Goal: Navigation & Orientation: Find specific page/section

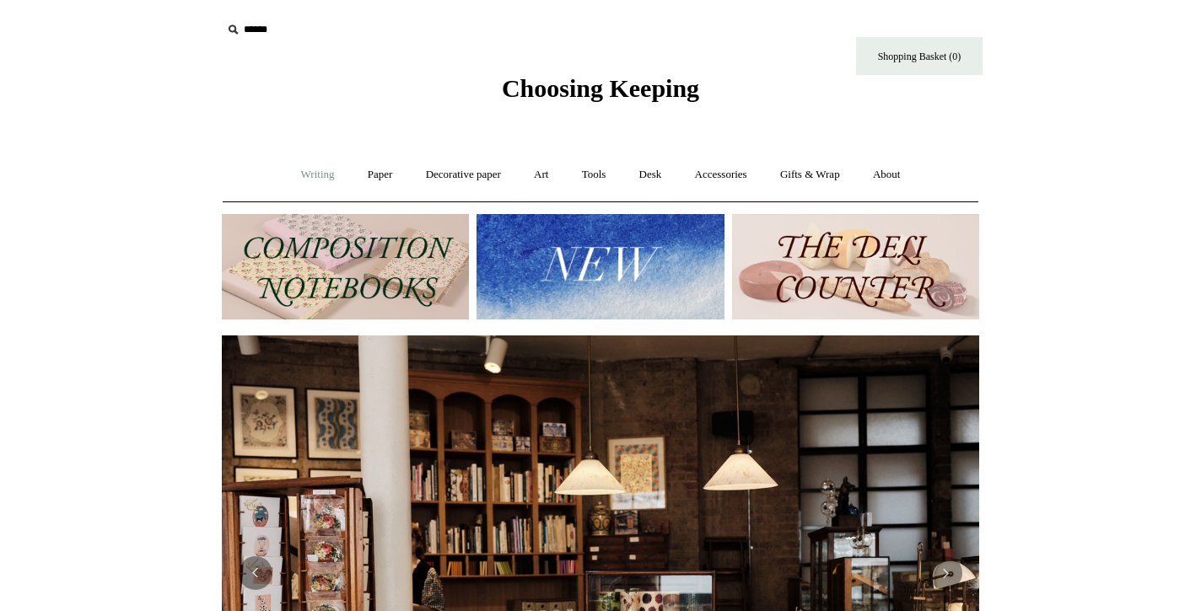
click at [304, 180] on link "Writing +" at bounding box center [318, 175] width 64 height 45
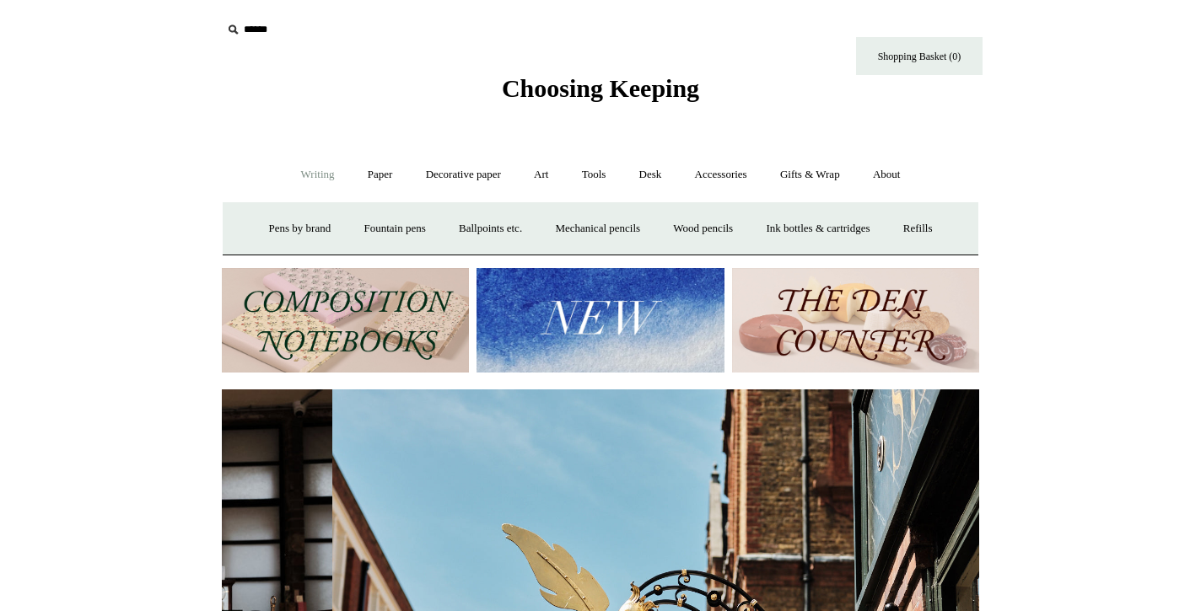
scroll to position [0, 757]
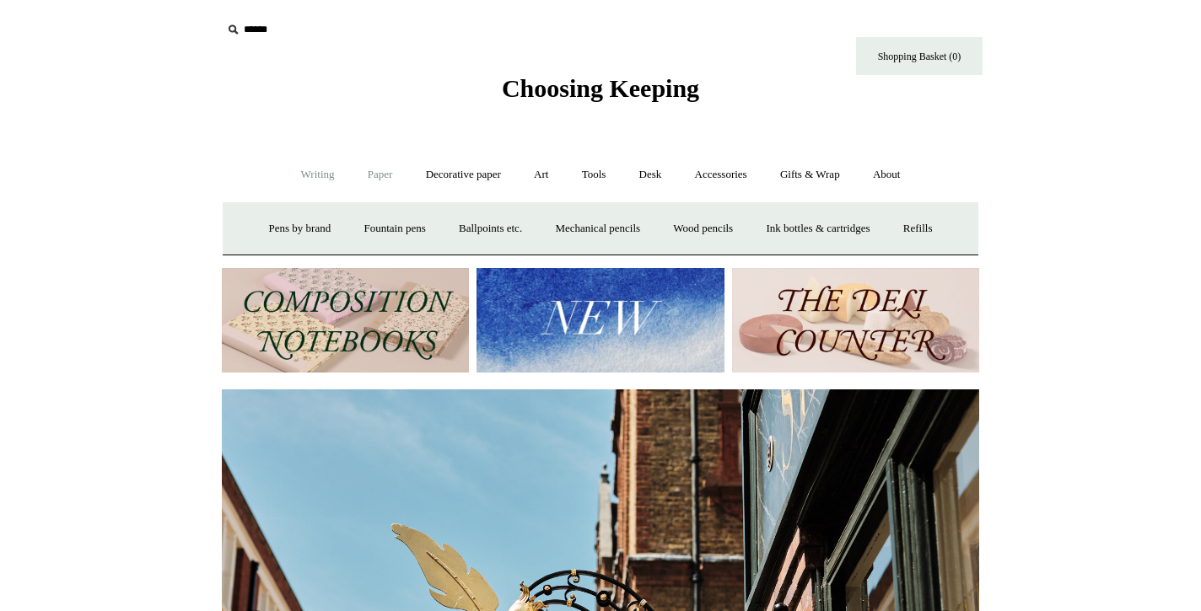
click at [369, 177] on link "Paper +" at bounding box center [381, 175] width 56 height 45
click at [367, 234] on link "Notebooks +" at bounding box center [365, 229] width 78 height 45
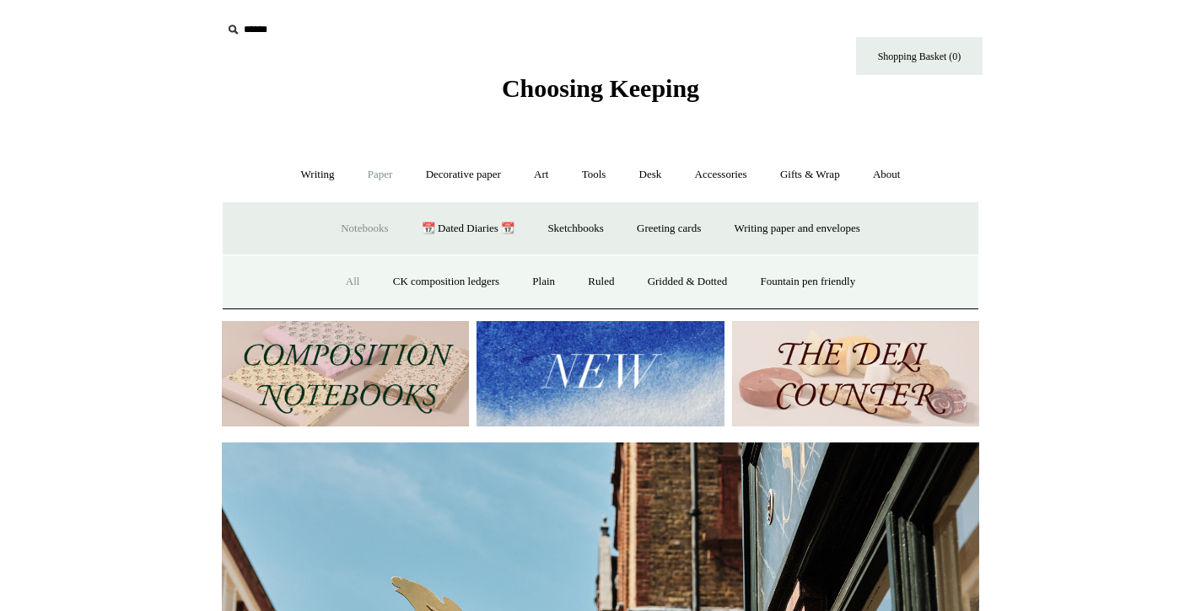
click at [340, 282] on link "All" at bounding box center [353, 282] width 45 height 45
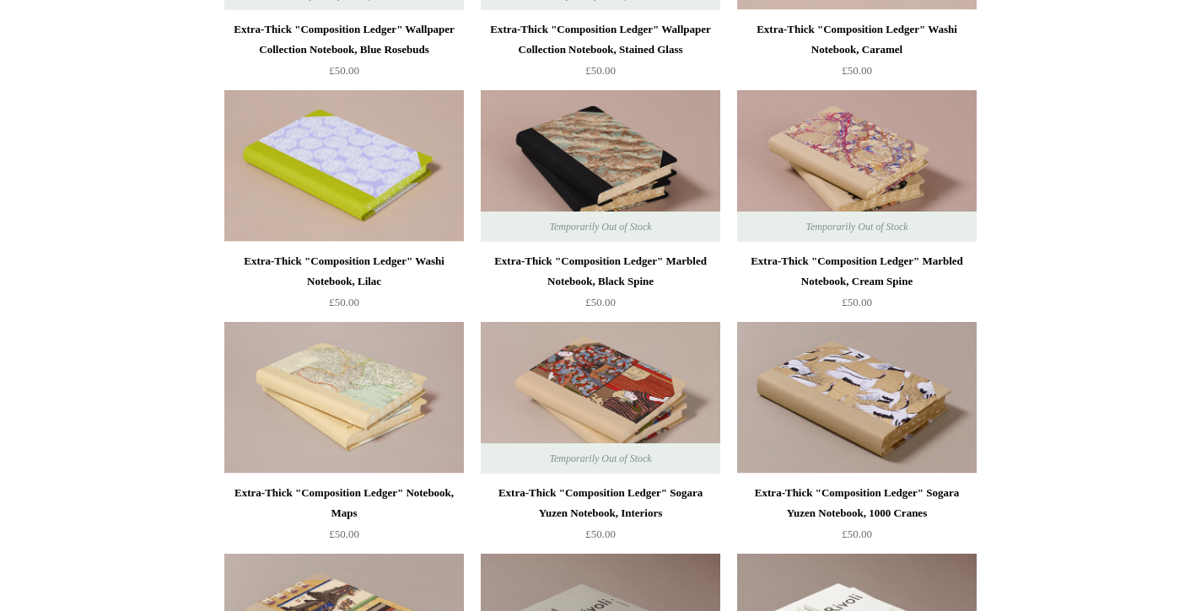
scroll to position [2460, 0]
